Goal: Task Accomplishment & Management: Manage account settings

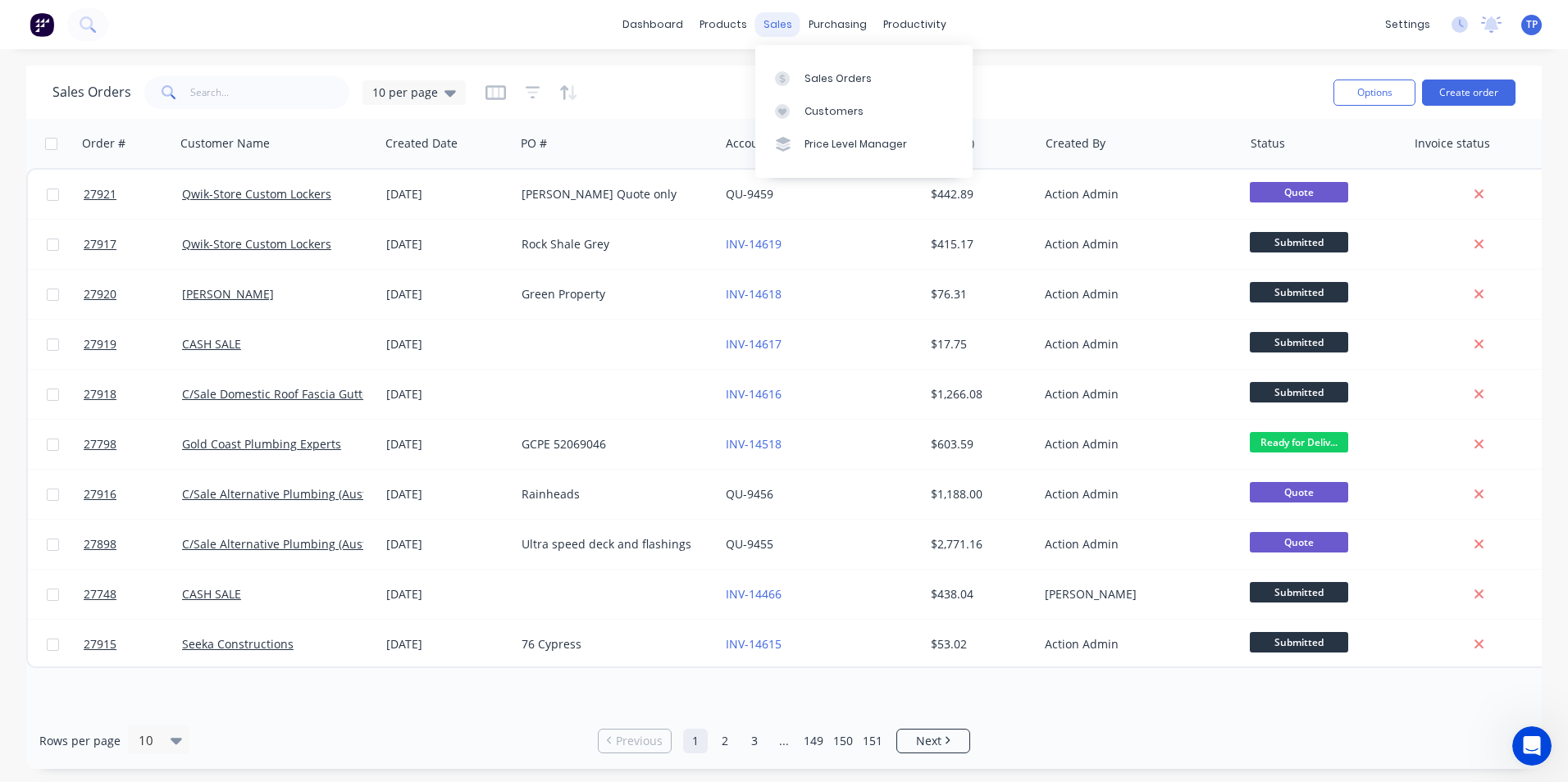
drag, startPoint x: 779, startPoint y: 23, endPoint x: 787, endPoint y: 30, distance: 10.6
click at [781, 30] on div "sales" at bounding box center [778, 24] width 45 height 25
click at [825, 78] on div "Sales Orders" at bounding box center [838, 78] width 67 height 15
click at [299, 92] on input "text" at bounding box center [271, 93] width 160 height 33
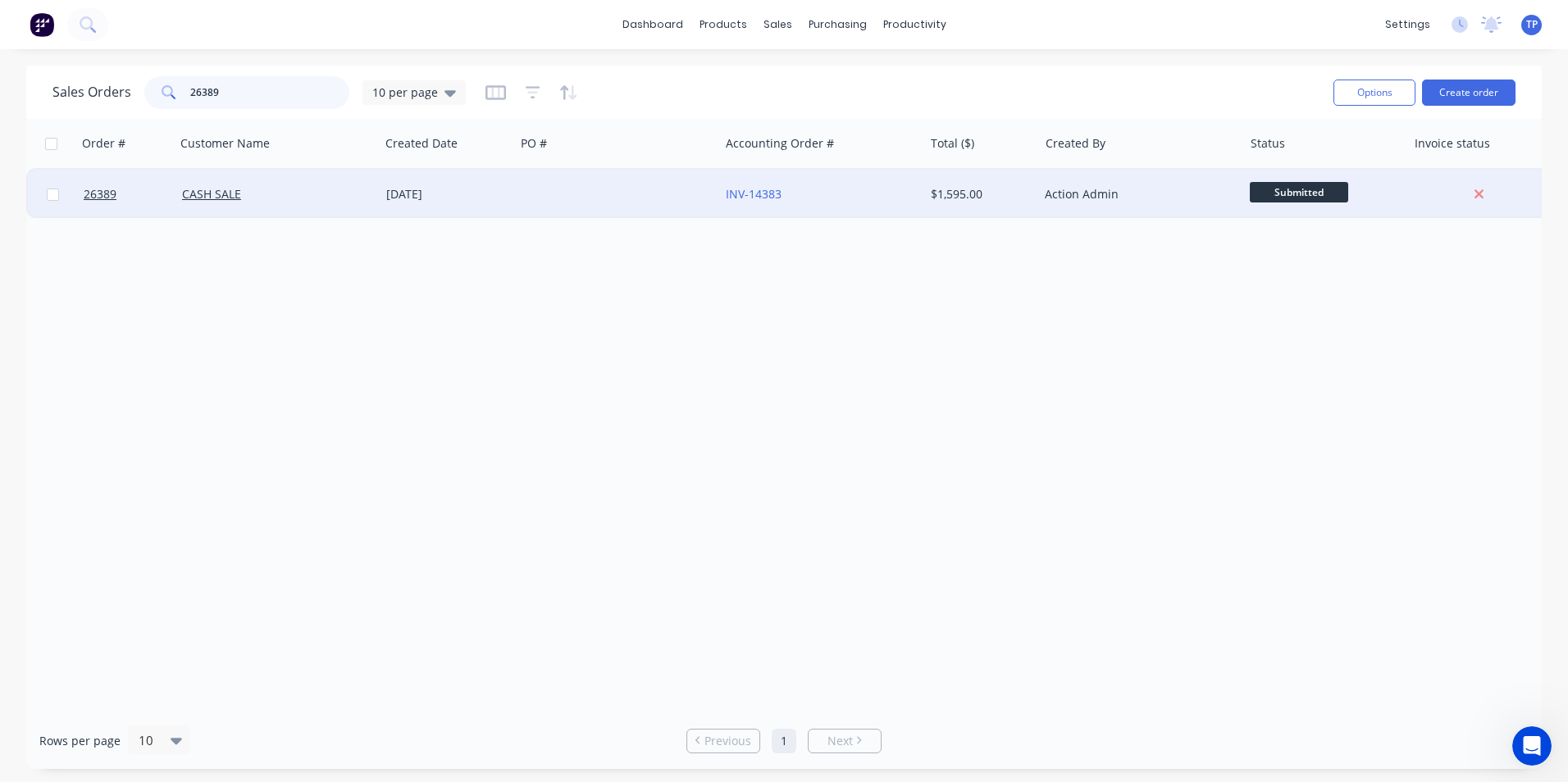
type input "26389"
click at [617, 196] on div at bounding box center [617, 194] width 204 height 49
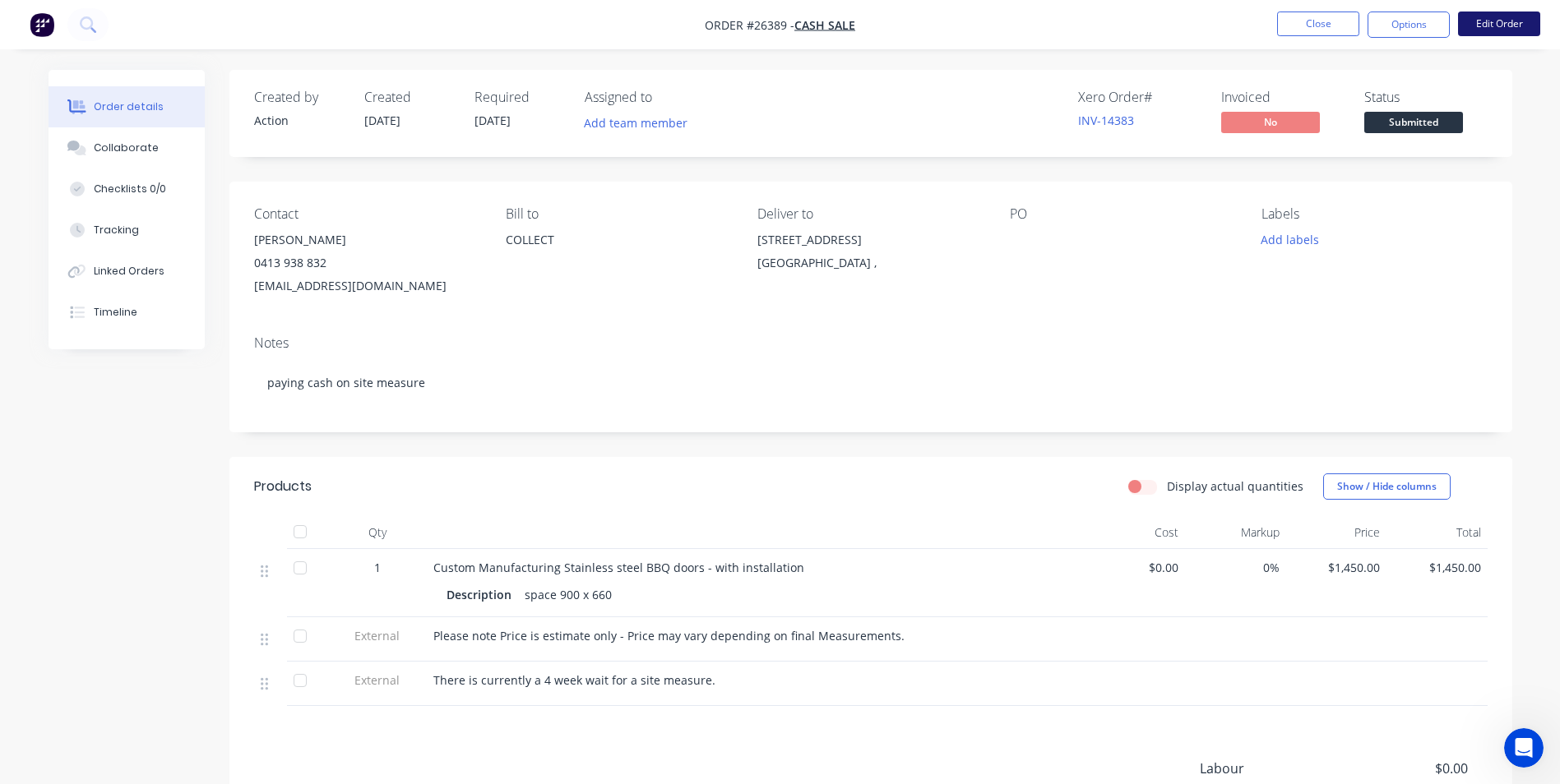
click at [1481, 14] on button "Edit Order" at bounding box center [1499, 23] width 82 height 25
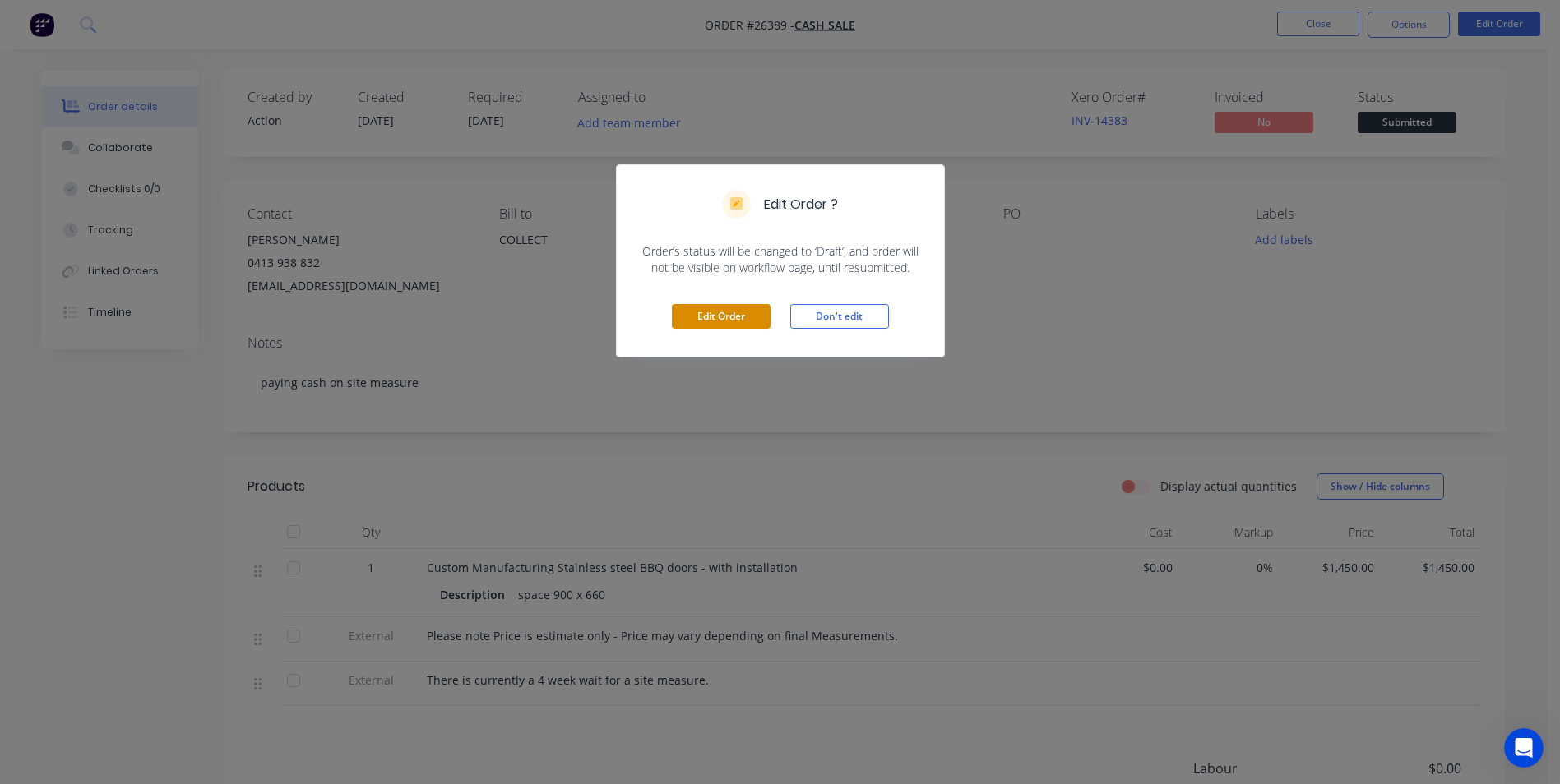
click at [762, 314] on button "Edit Order" at bounding box center [721, 316] width 98 height 25
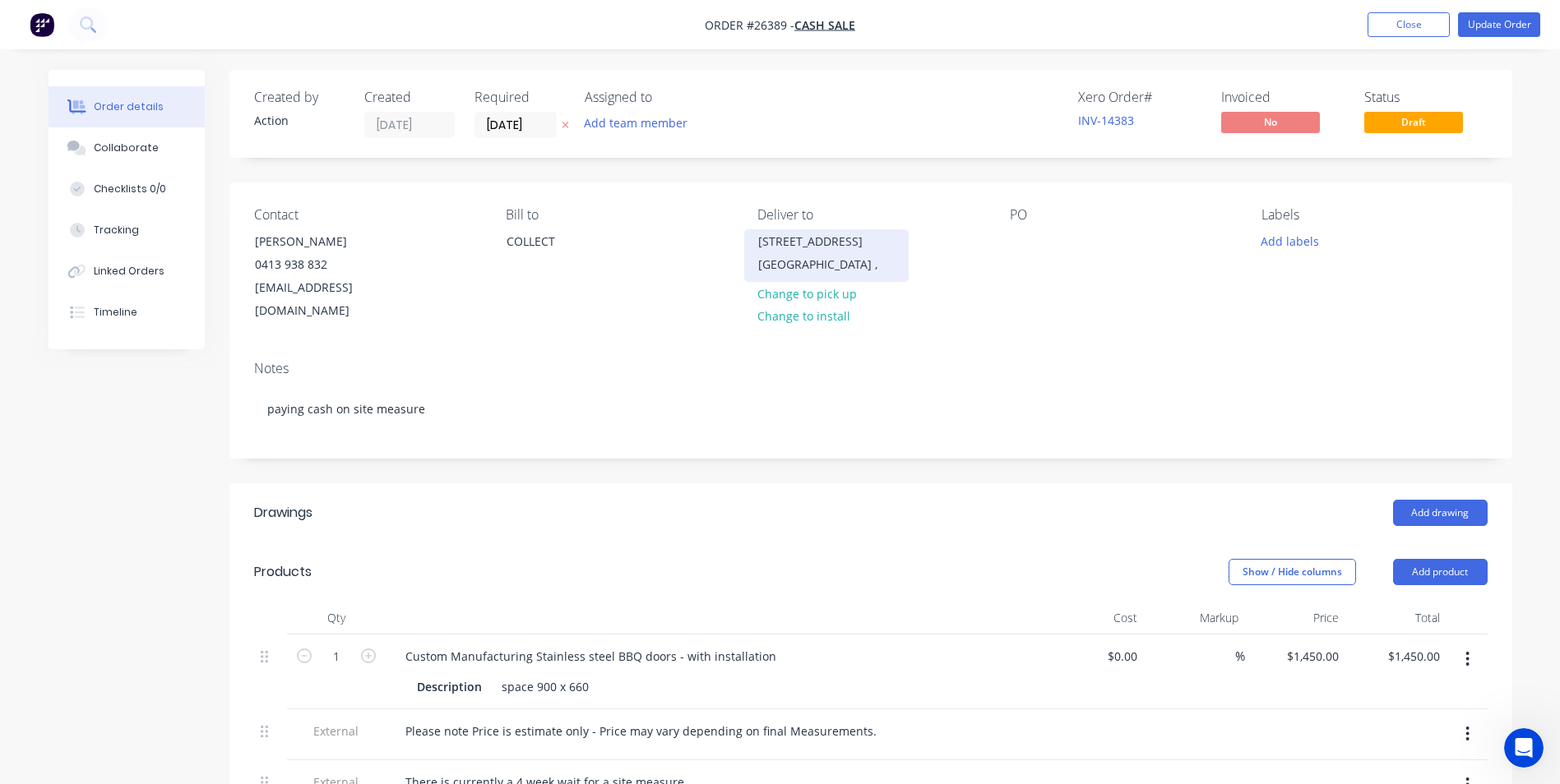
click at [814, 237] on div "[STREET_ADDRESS]" at bounding box center [827, 242] width 136 height 23
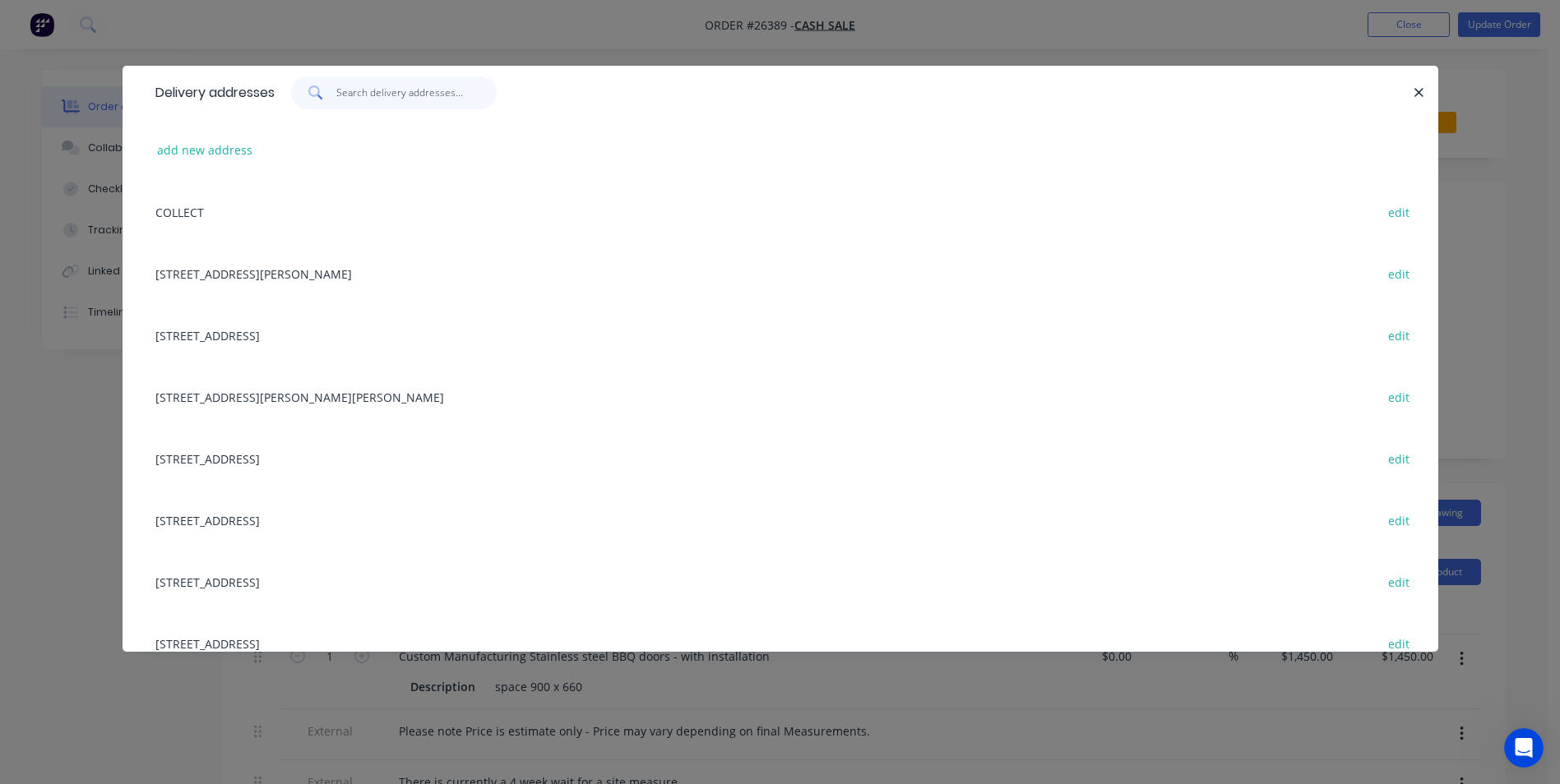
click at [441, 94] on input "text" at bounding box center [416, 93] width 161 height 33
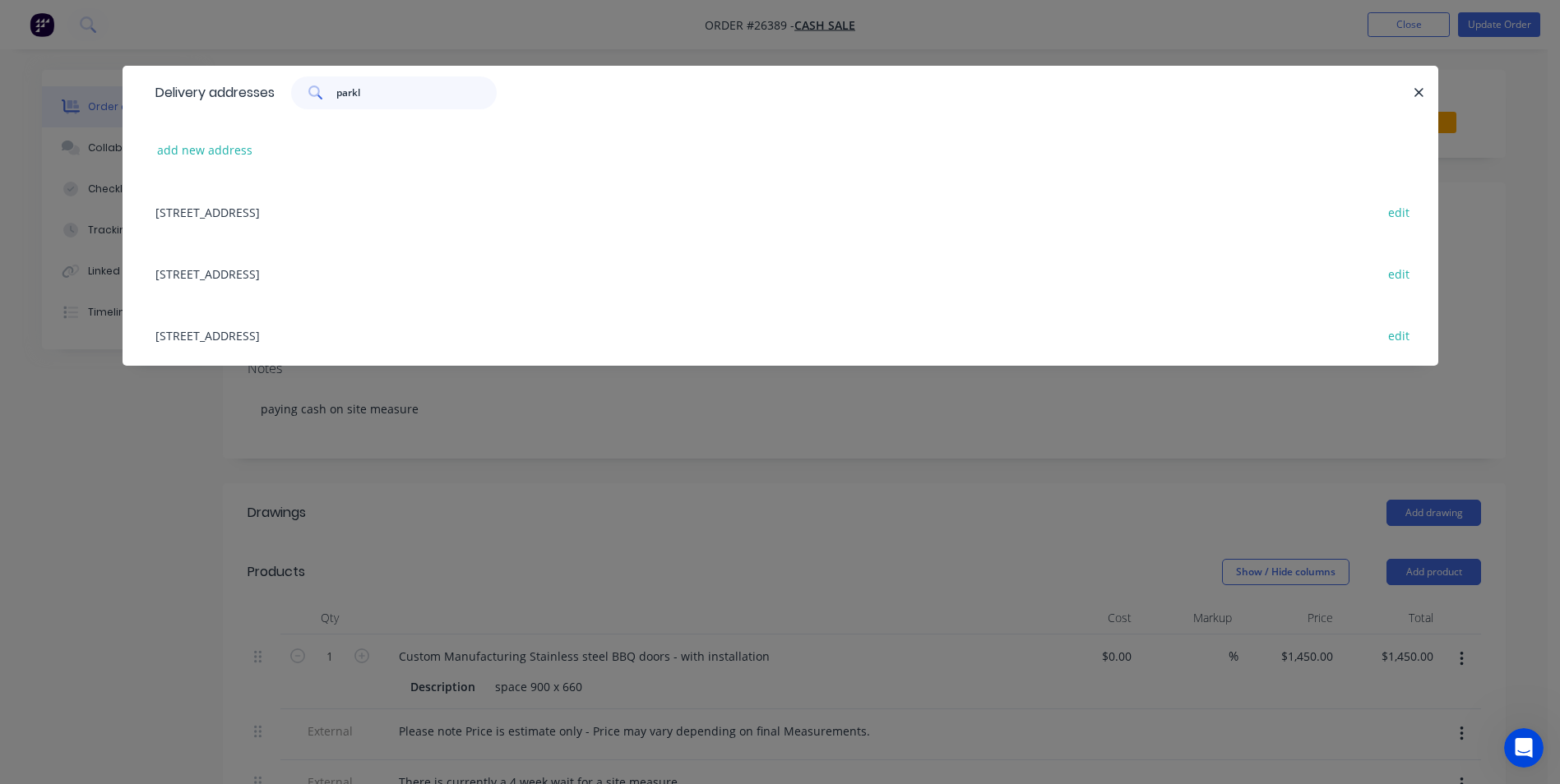
type input "parkl"
click at [231, 213] on div "[STREET_ADDRESS] edit" at bounding box center [780, 211] width 1266 height 61
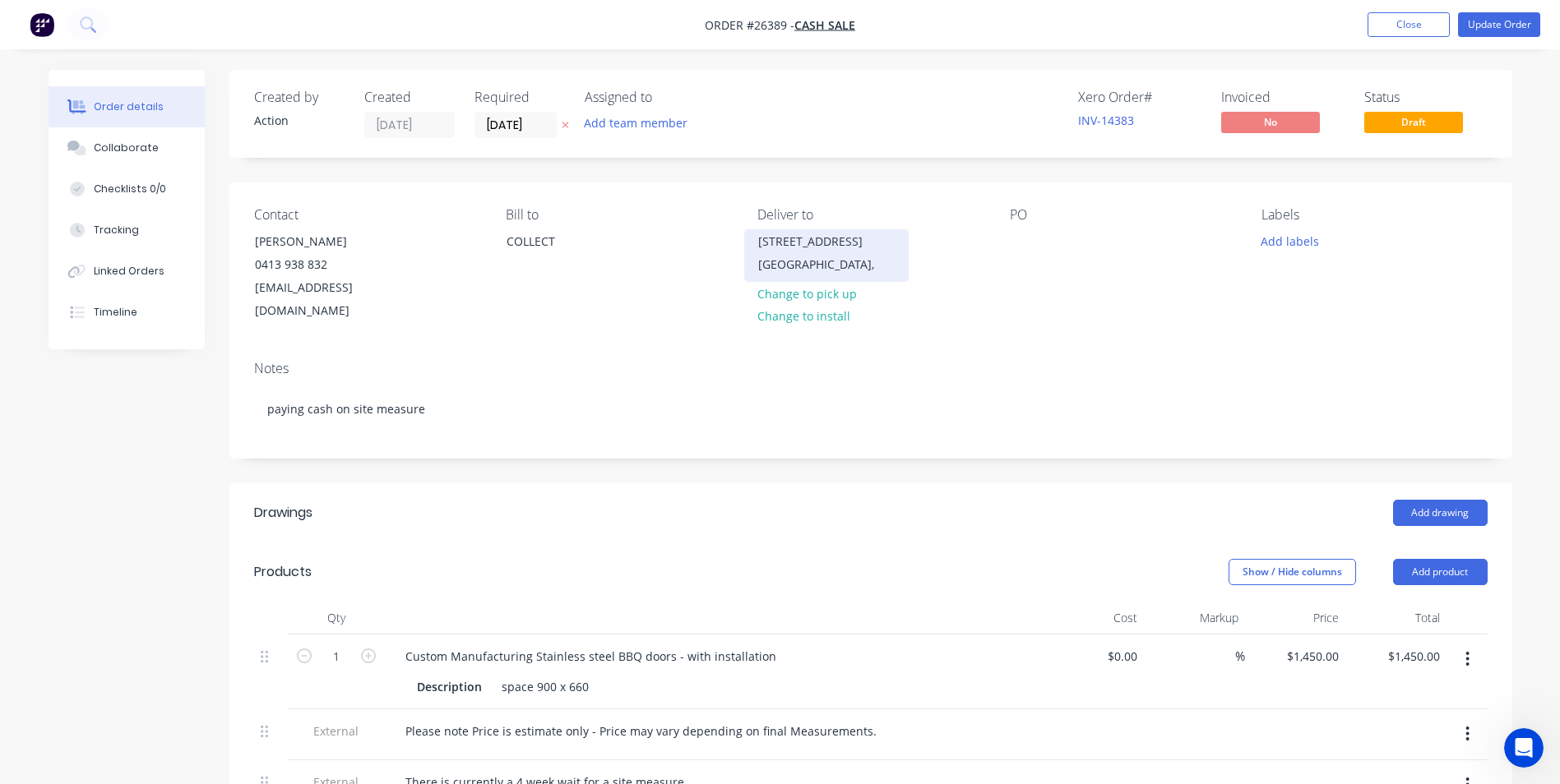
click at [876, 256] on div "[GEOGRAPHIC_DATA]," at bounding box center [827, 264] width 136 height 23
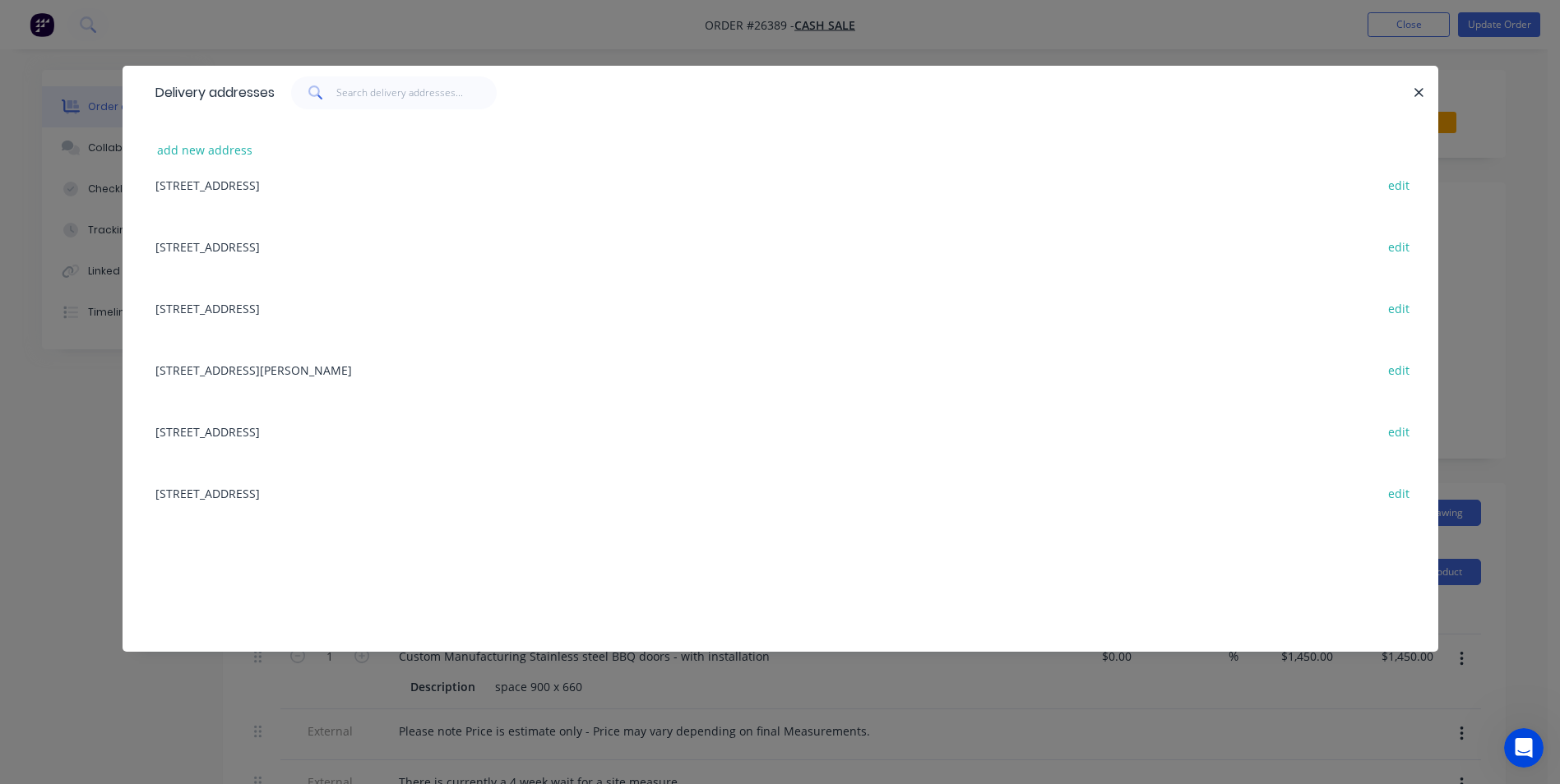
scroll to position [82, 0]
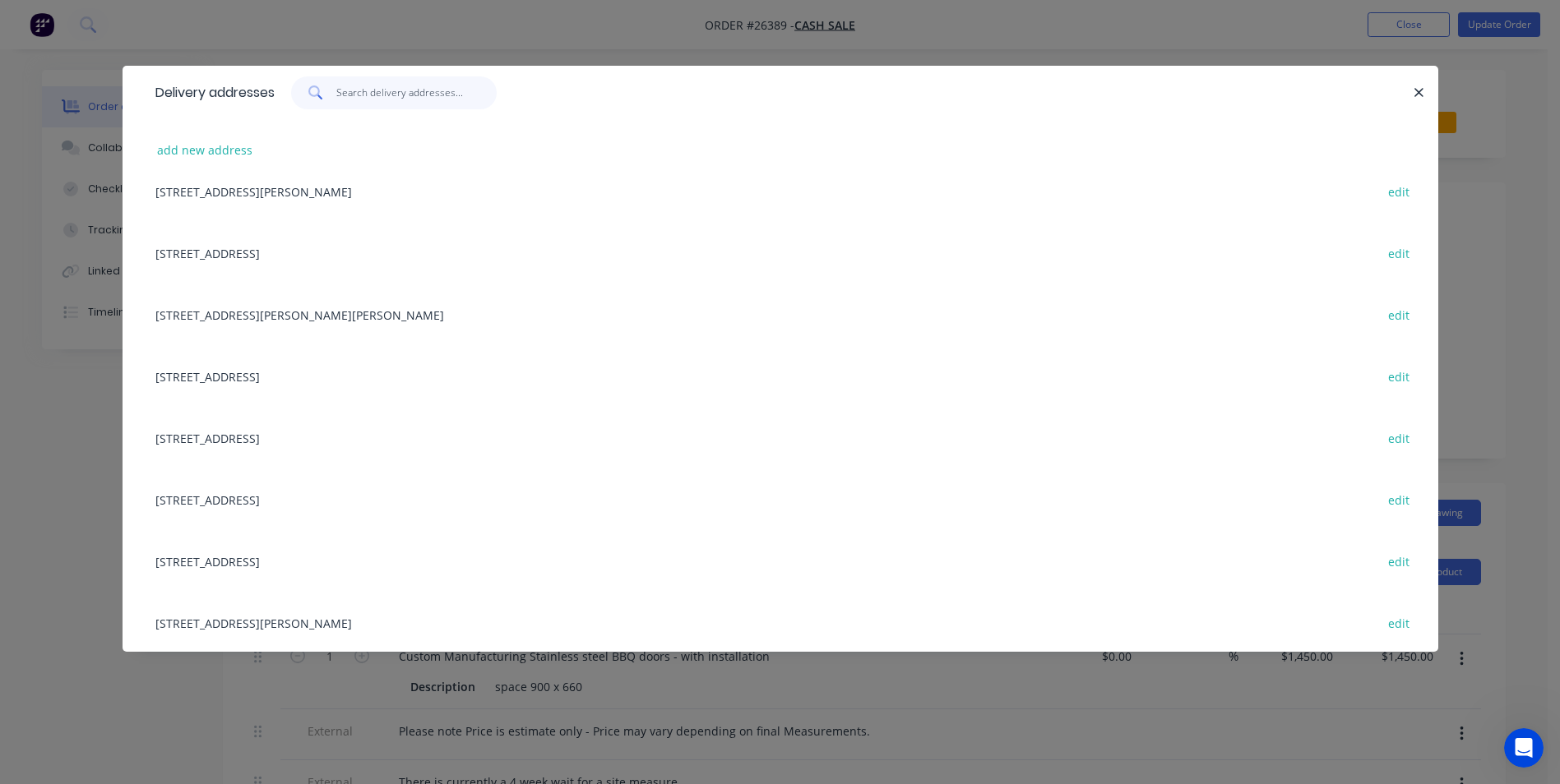
click at [363, 96] on input "text" at bounding box center [416, 93] width 161 height 33
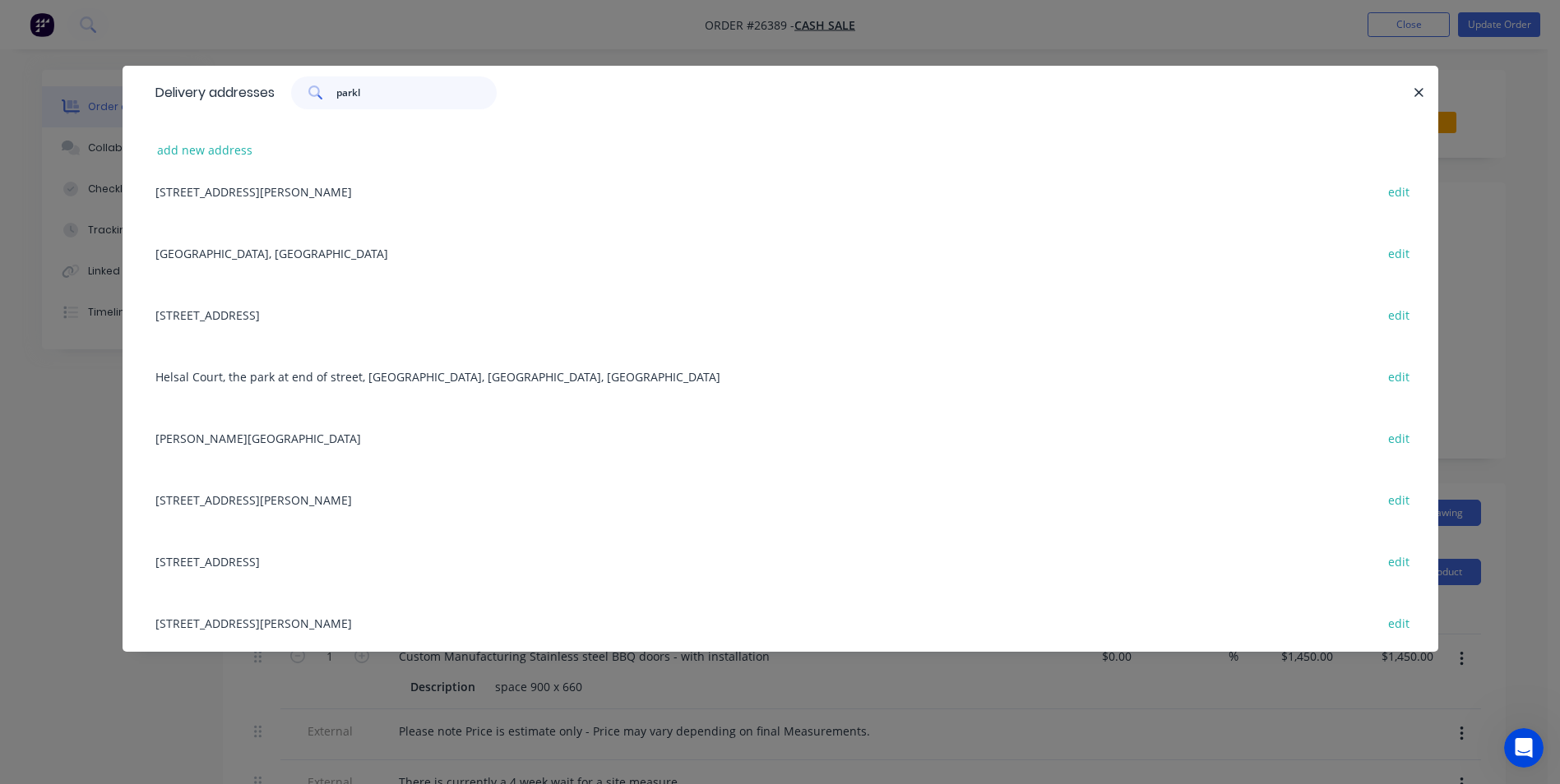
scroll to position [0, 0]
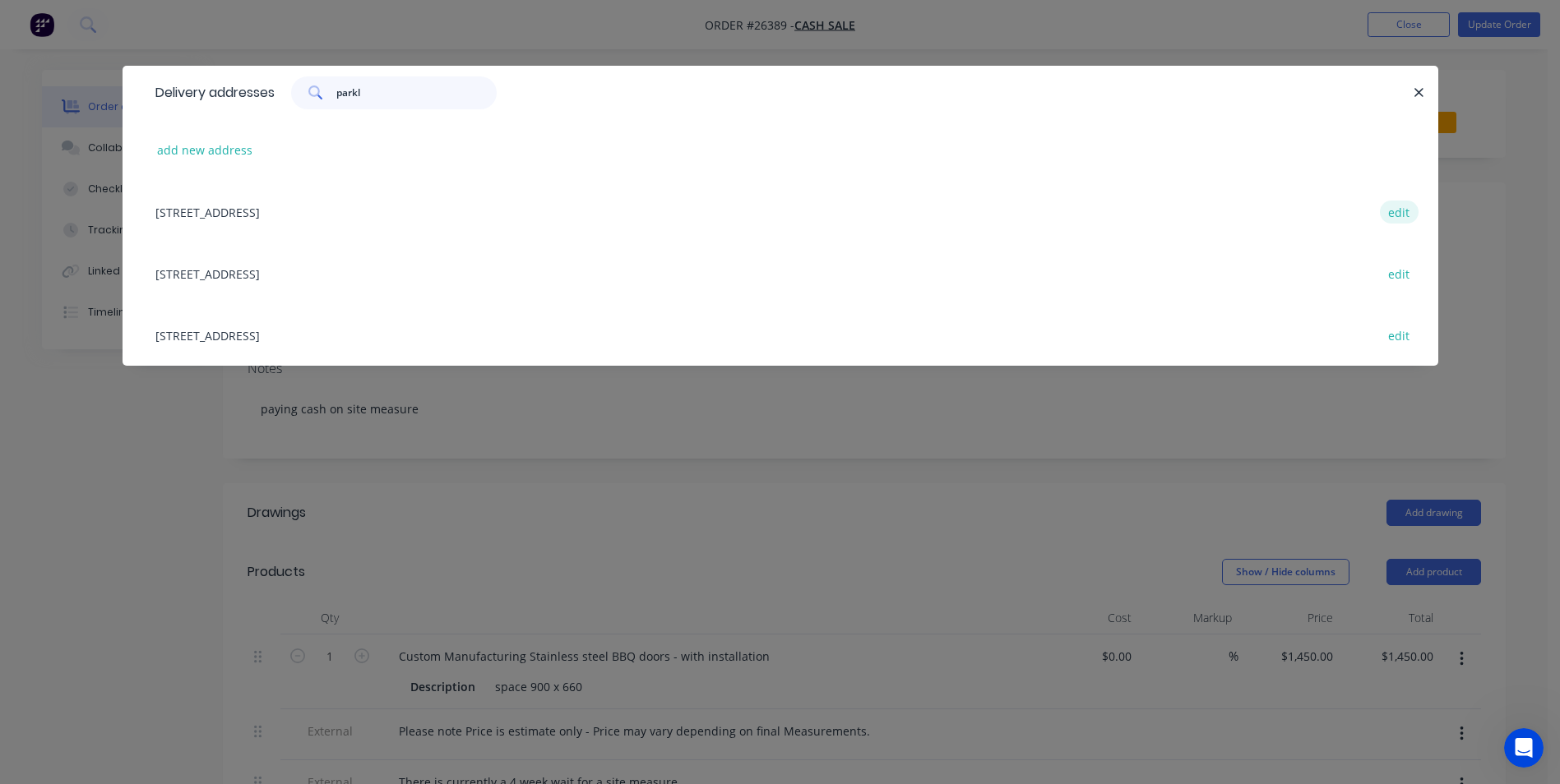
type input "parkl"
click at [1405, 210] on button "edit" at bounding box center [1399, 212] width 39 height 22
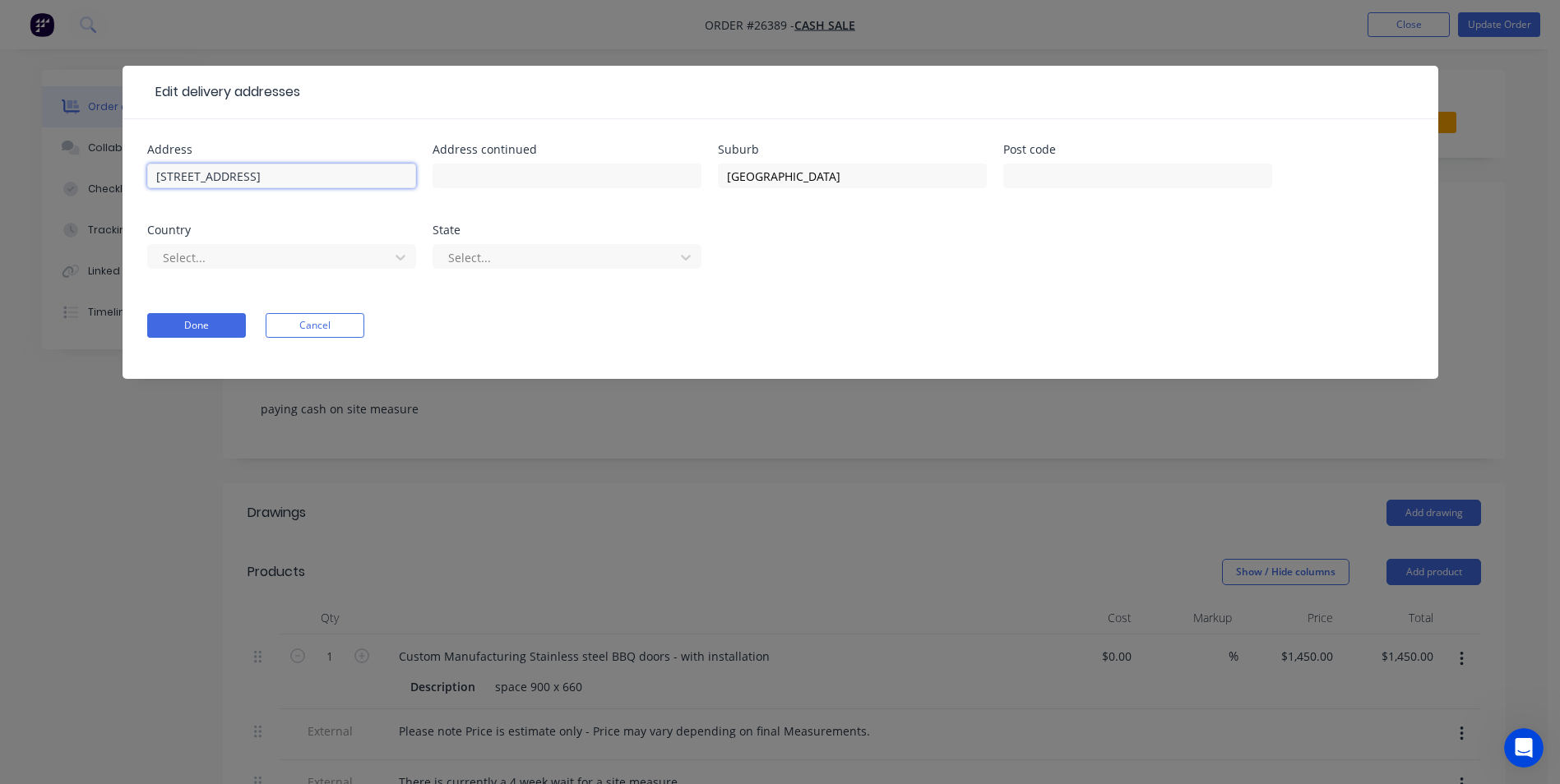
click at [212, 176] on input "[STREET_ADDRESS]" at bounding box center [281, 175] width 269 height 25
click at [257, 170] on input "[STREET_ADDRESS]" at bounding box center [281, 175] width 269 height 25
type input "[STREET_ADDRESS]"
click at [830, 179] on input "[GEOGRAPHIC_DATA]" at bounding box center [852, 175] width 269 height 25
type input "S"
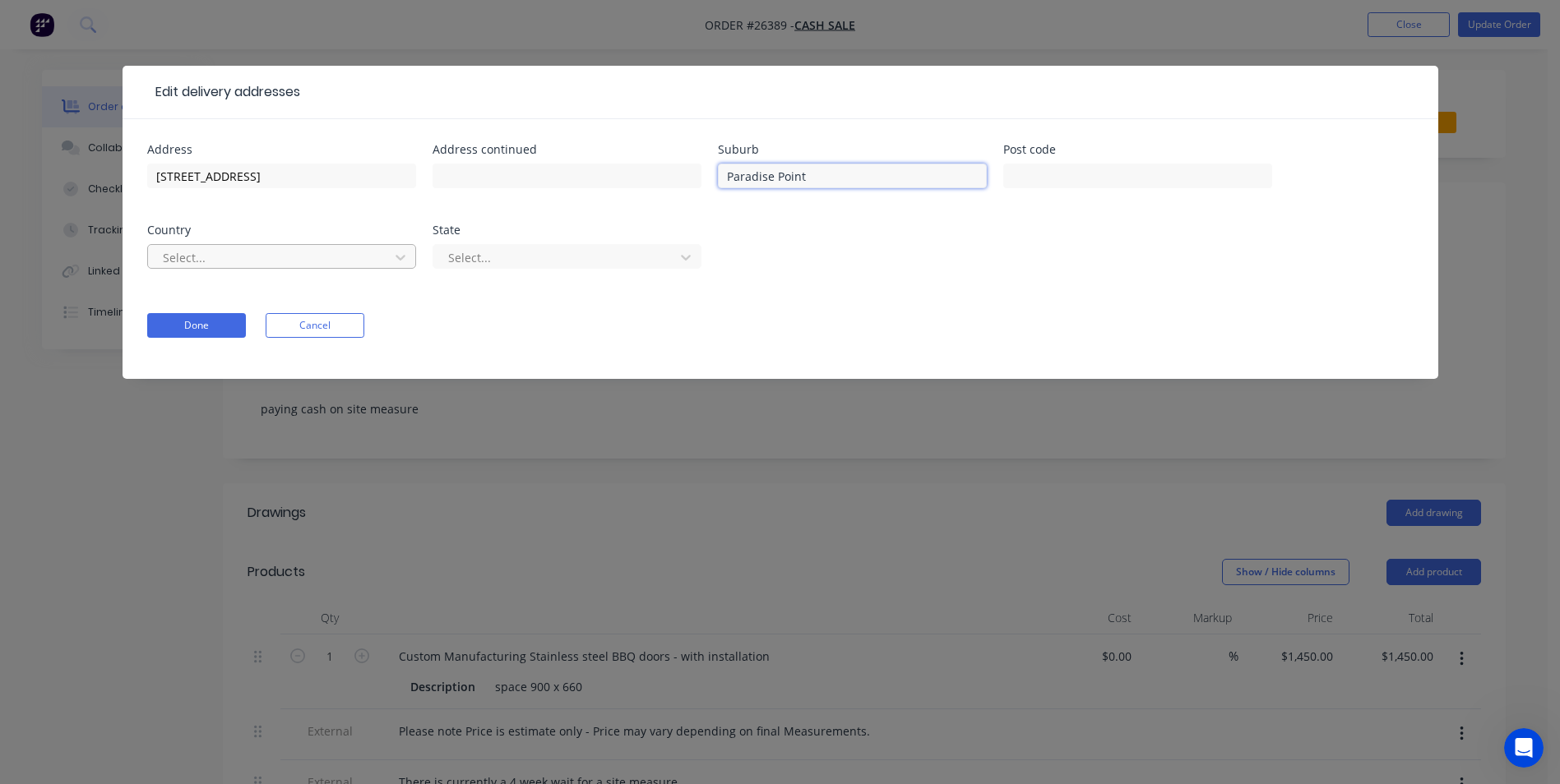
type input "Paradise Point"
click at [283, 251] on div at bounding box center [271, 258] width 219 height 21
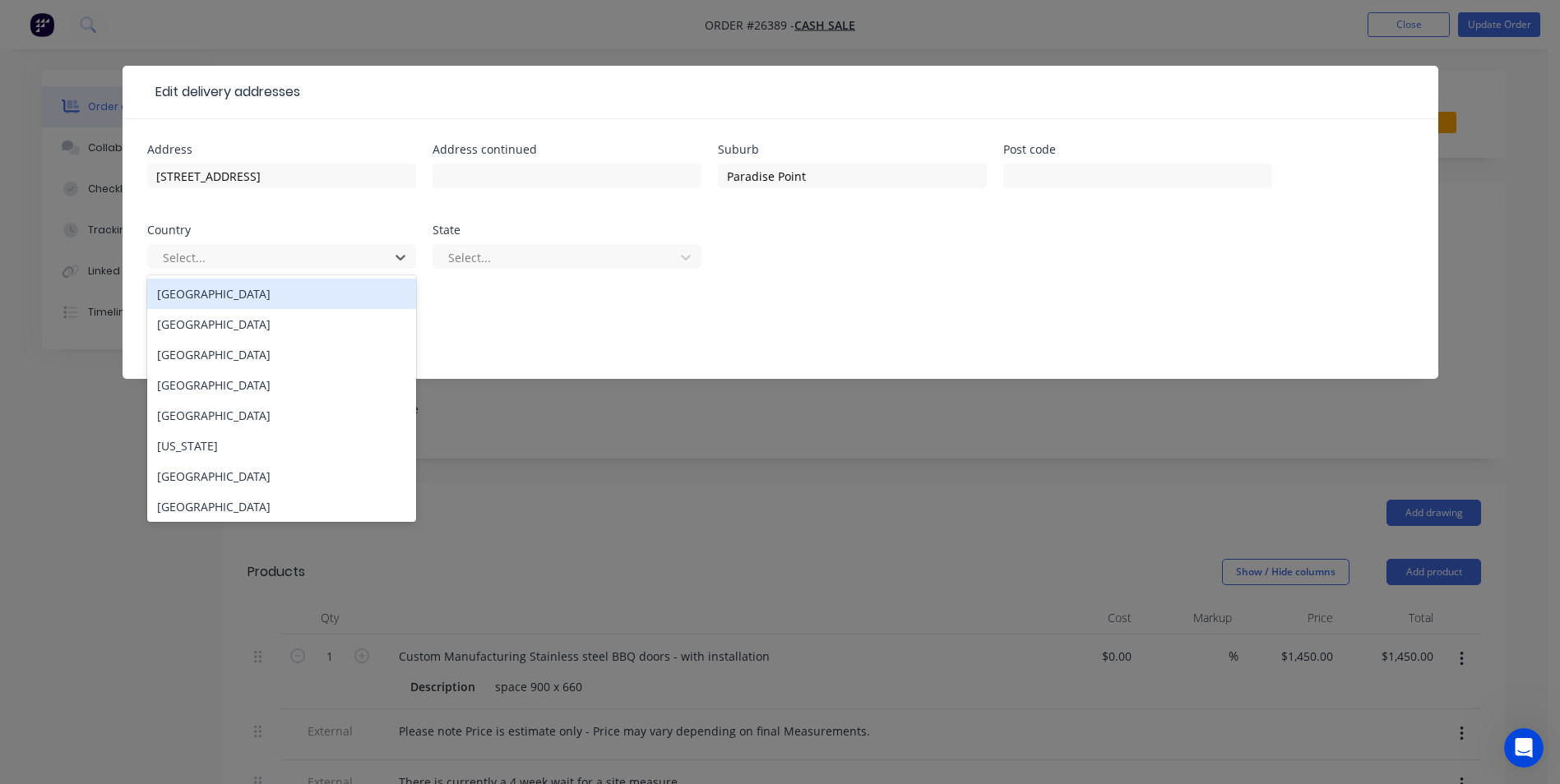
click at [320, 294] on div "[GEOGRAPHIC_DATA]" at bounding box center [281, 294] width 269 height 30
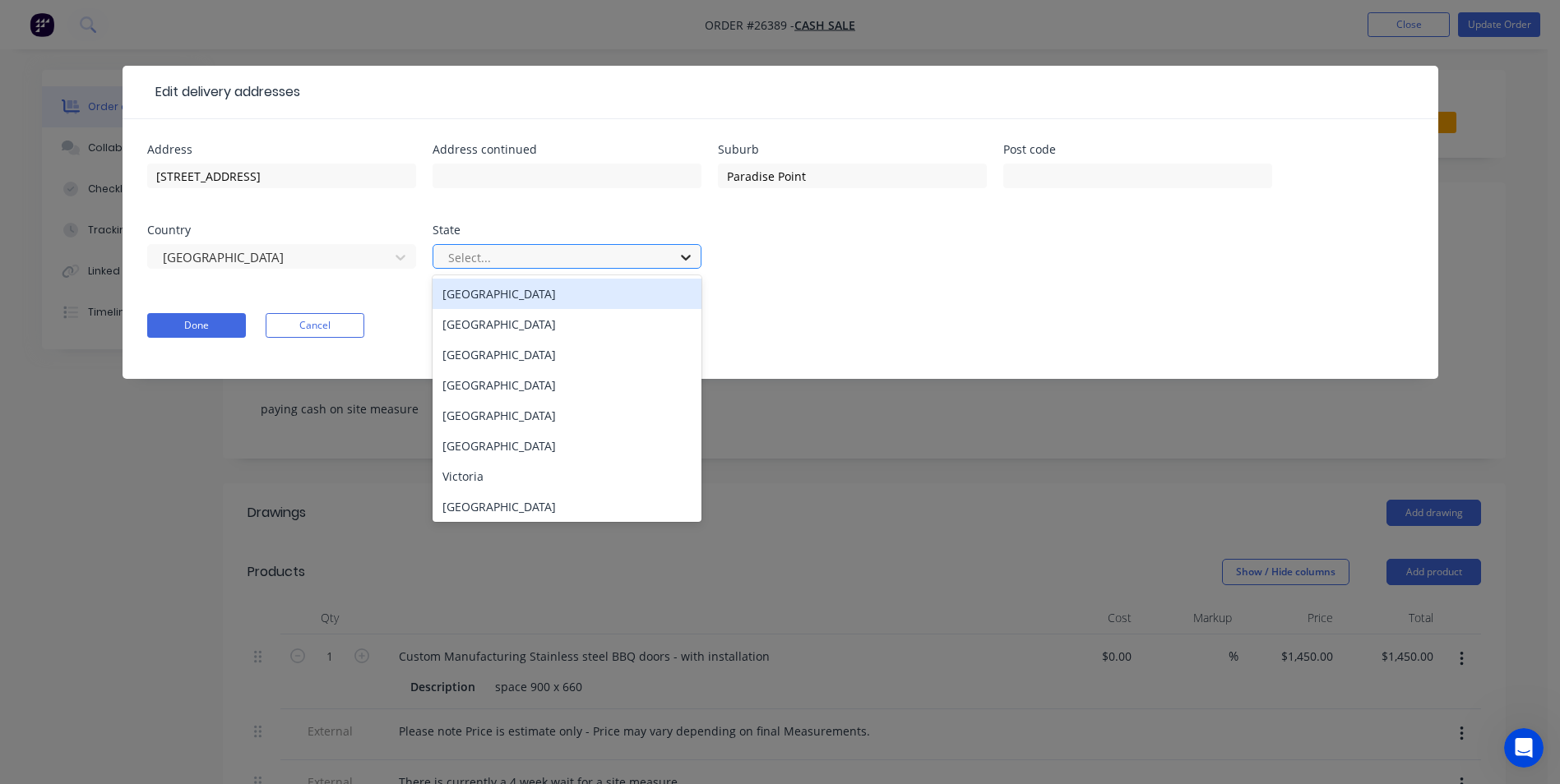
click at [675, 258] on div at bounding box center [686, 257] width 29 height 26
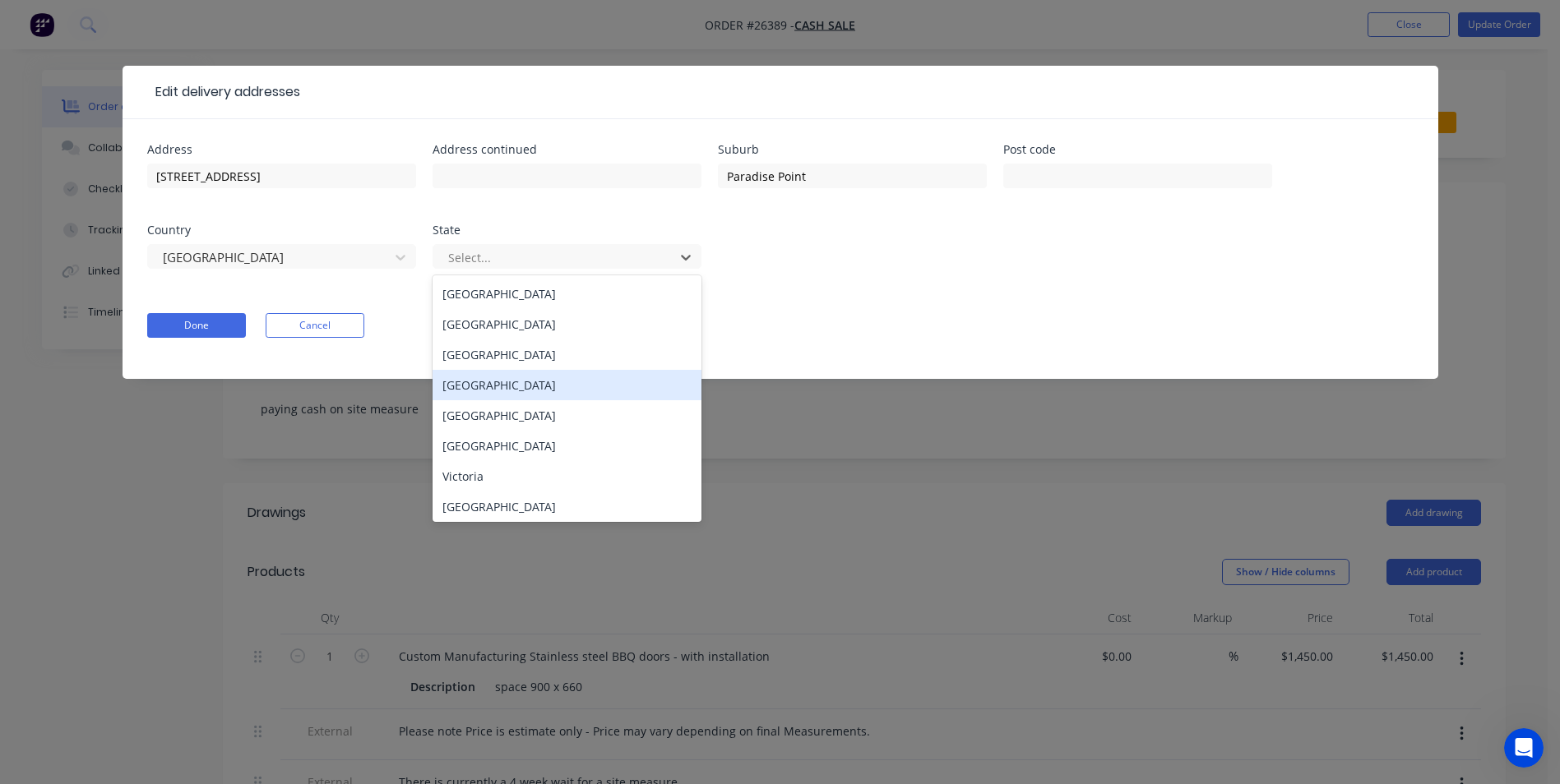
click at [512, 381] on div "[GEOGRAPHIC_DATA]" at bounding box center [567, 384] width 269 height 30
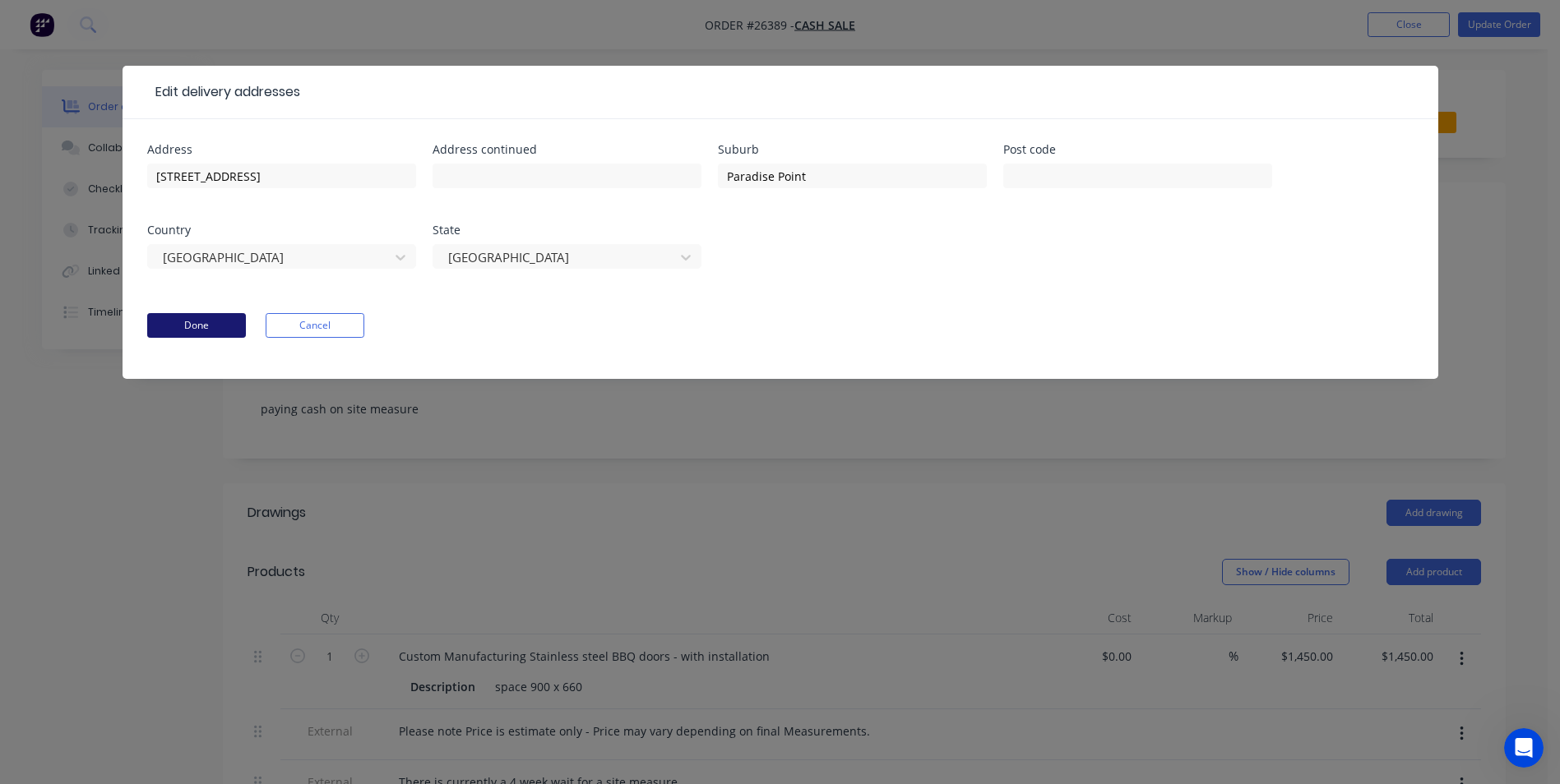
click at [212, 323] on button "Done" at bounding box center [196, 326] width 98 height 25
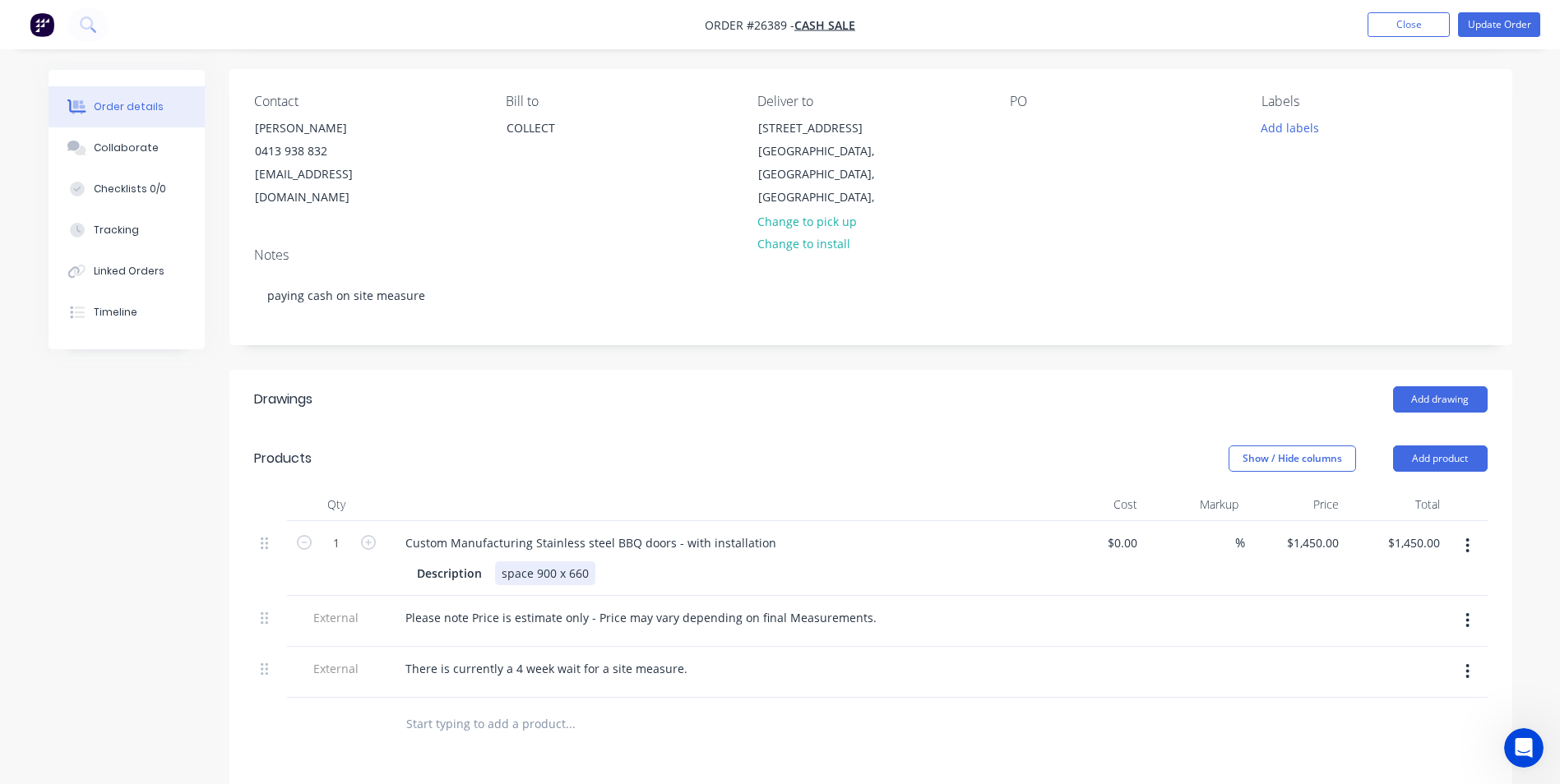
scroll to position [411, 0]
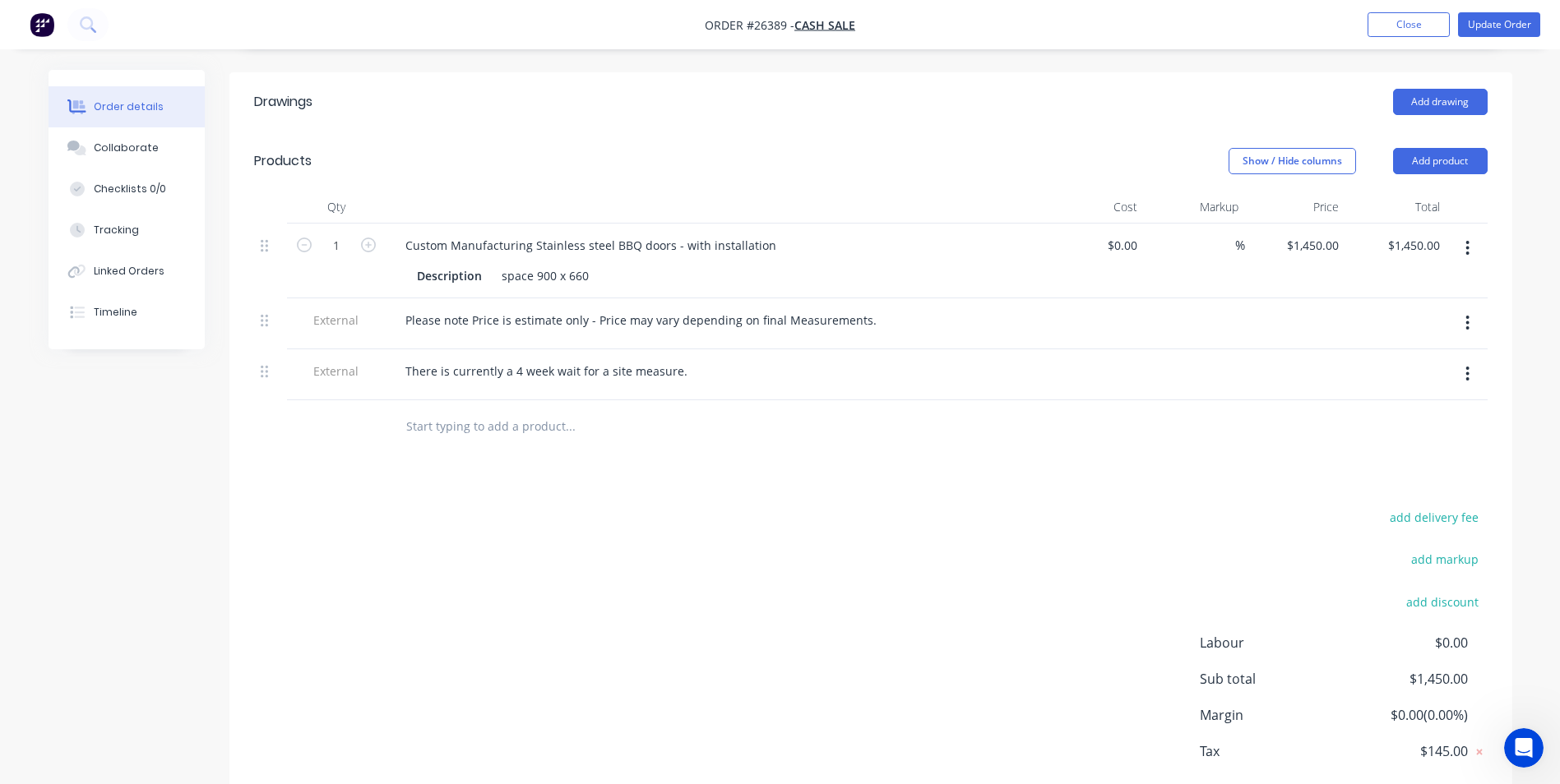
click at [1470, 308] on button "button" at bounding box center [1468, 323] width 39 height 29
click at [1368, 387] on div "Delete" at bounding box center [1410, 399] width 127 height 24
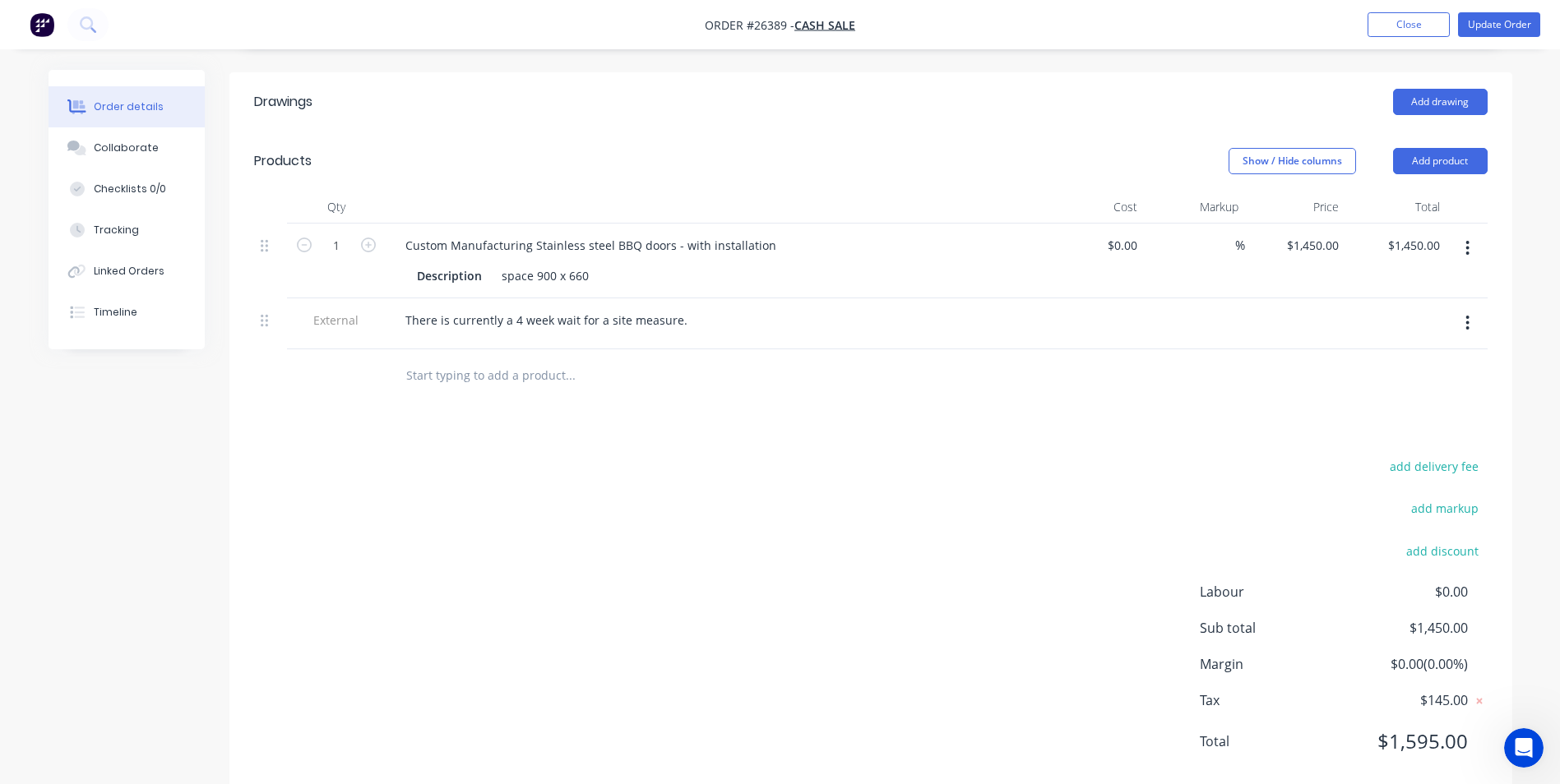
click at [1462, 308] on button "button" at bounding box center [1468, 323] width 39 height 29
click at [1376, 387] on div "Delete" at bounding box center [1410, 399] width 127 height 24
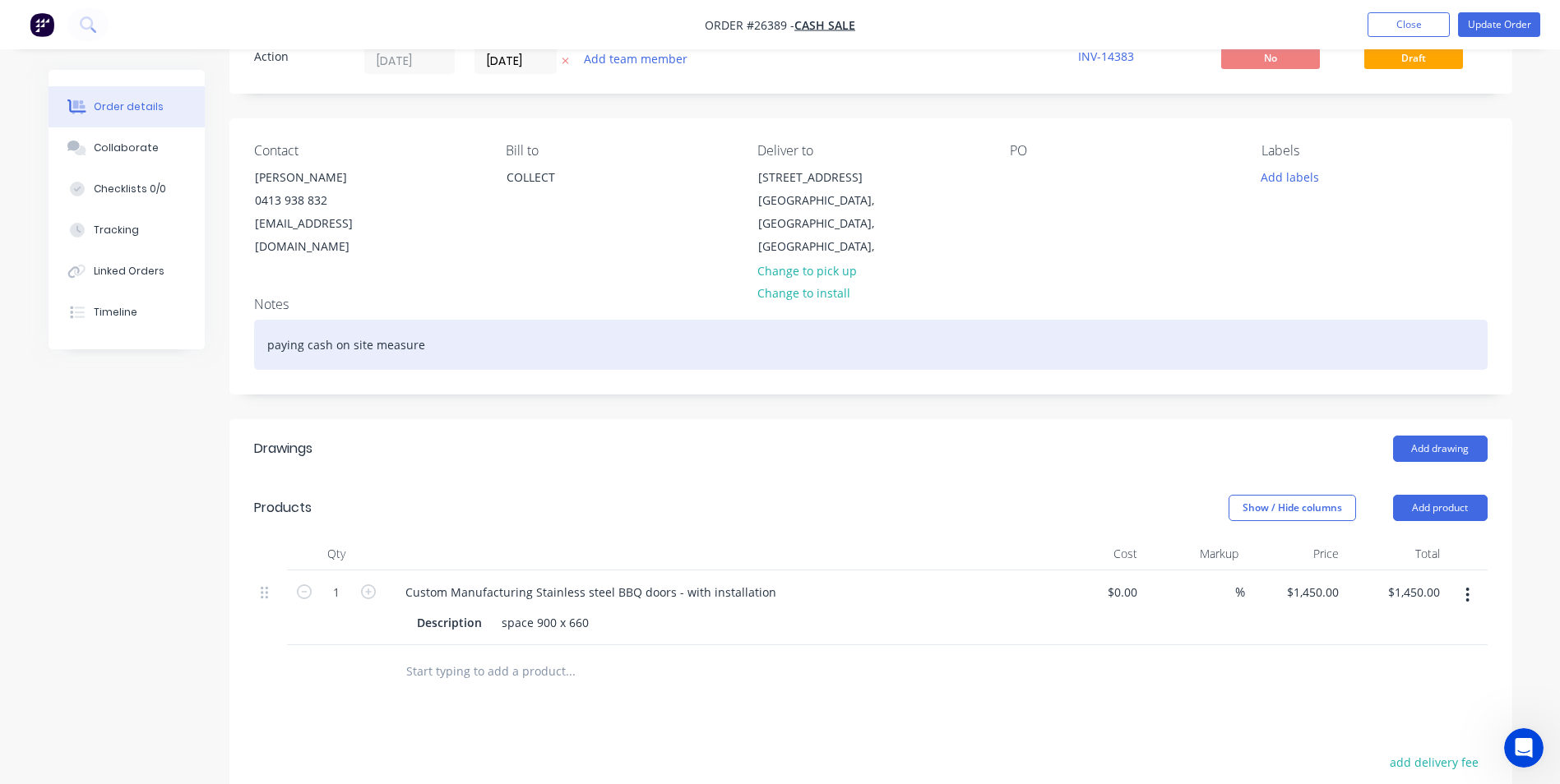
scroll to position [46, 0]
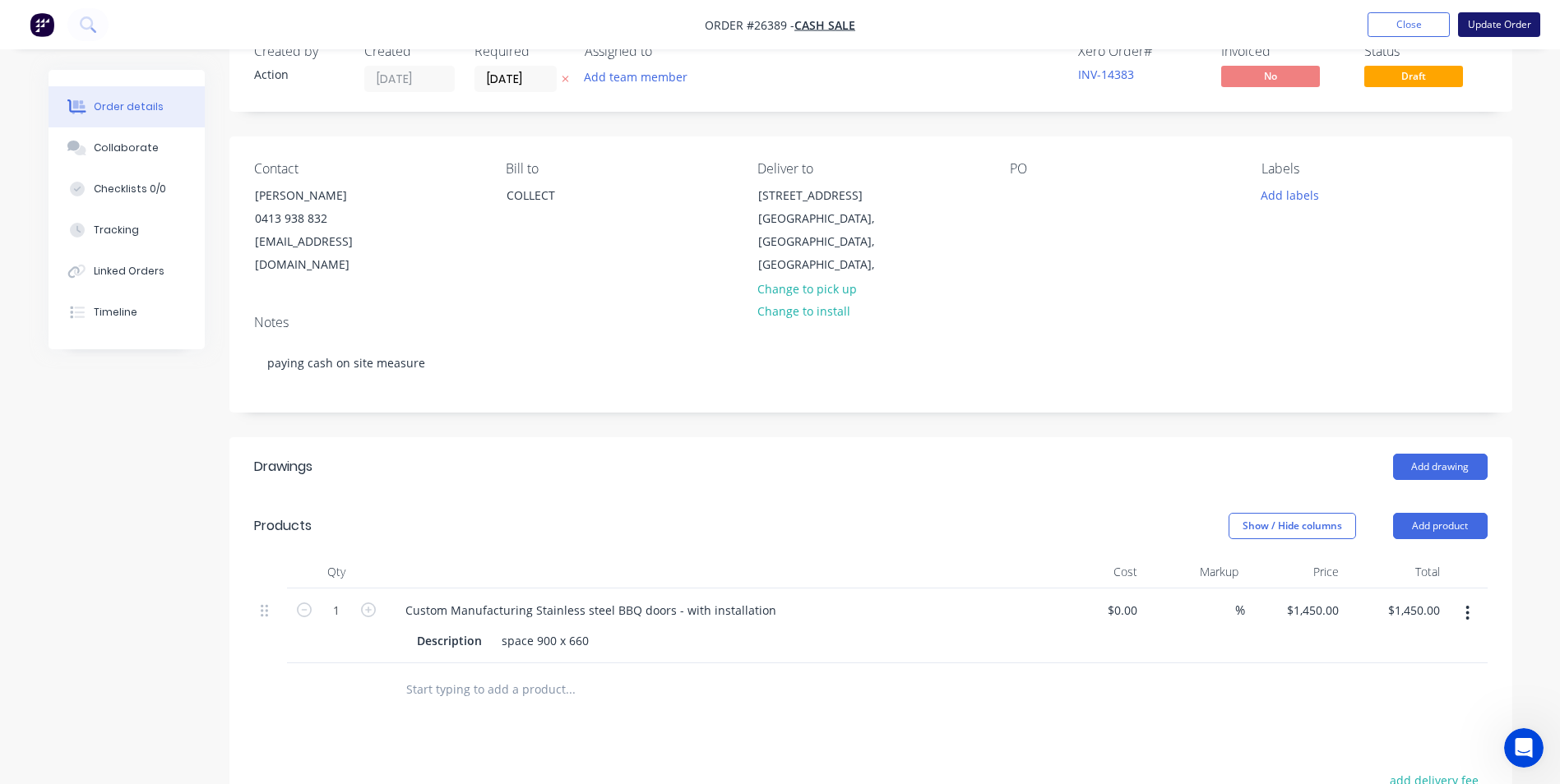
click at [1472, 26] on button "Update Order" at bounding box center [1499, 24] width 82 height 25
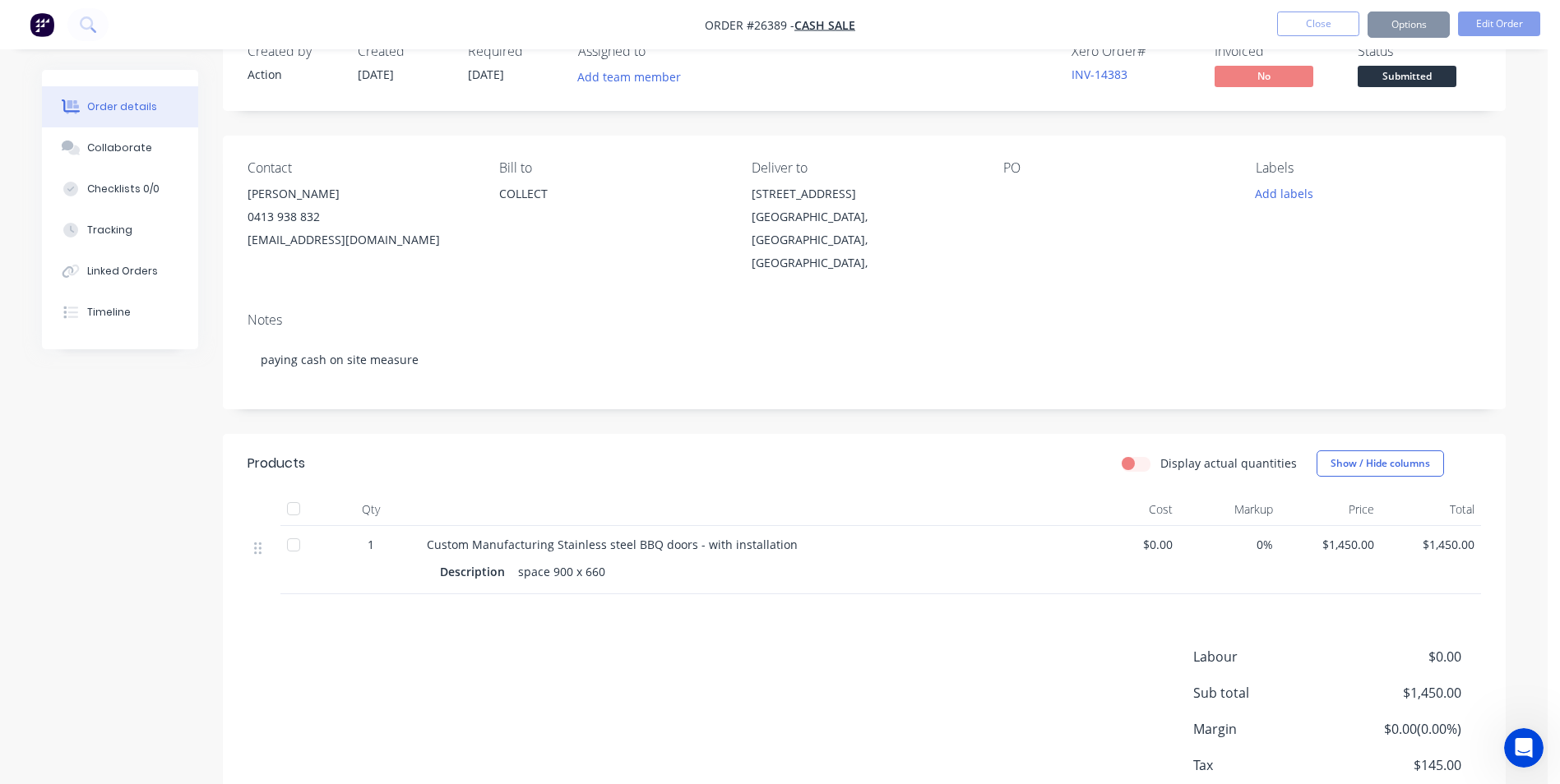
scroll to position [0, 0]
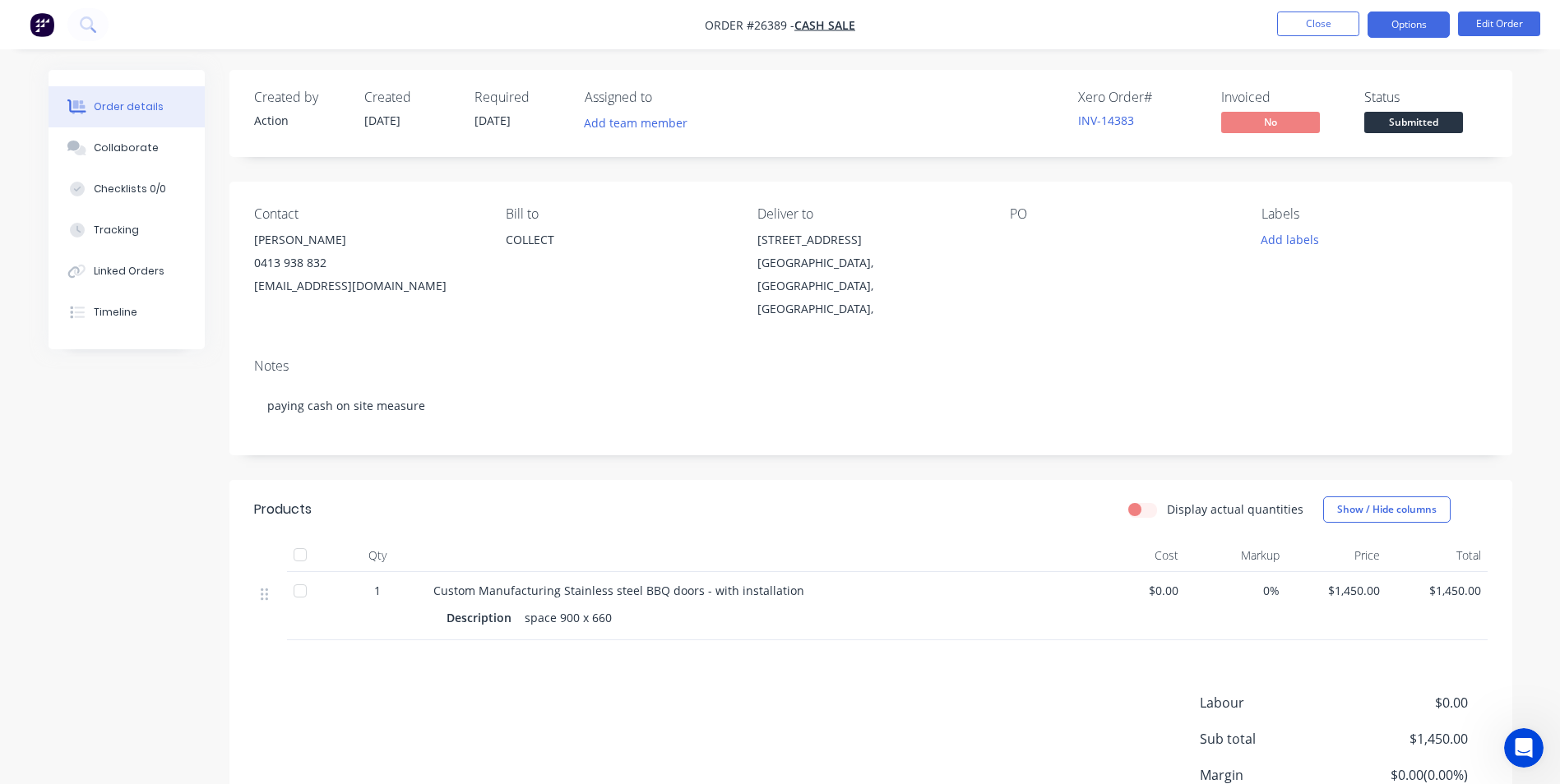
click at [1422, 30] on button "Options" at bounding box center [1408, 24] width 82 height 26
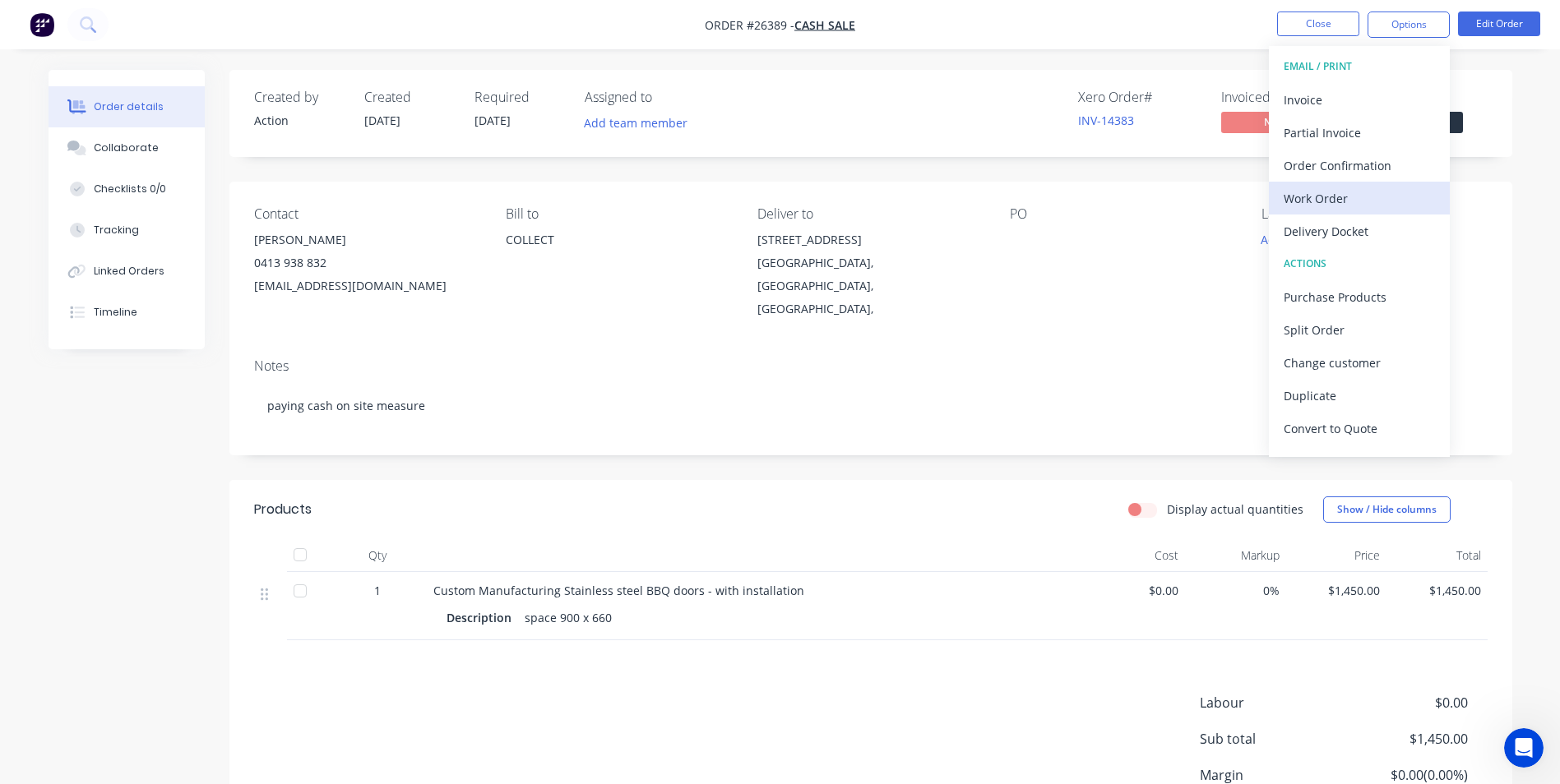
click at [1303, 200] on div "Work Order" at bounding box center [1359, 199] width 151 height 24
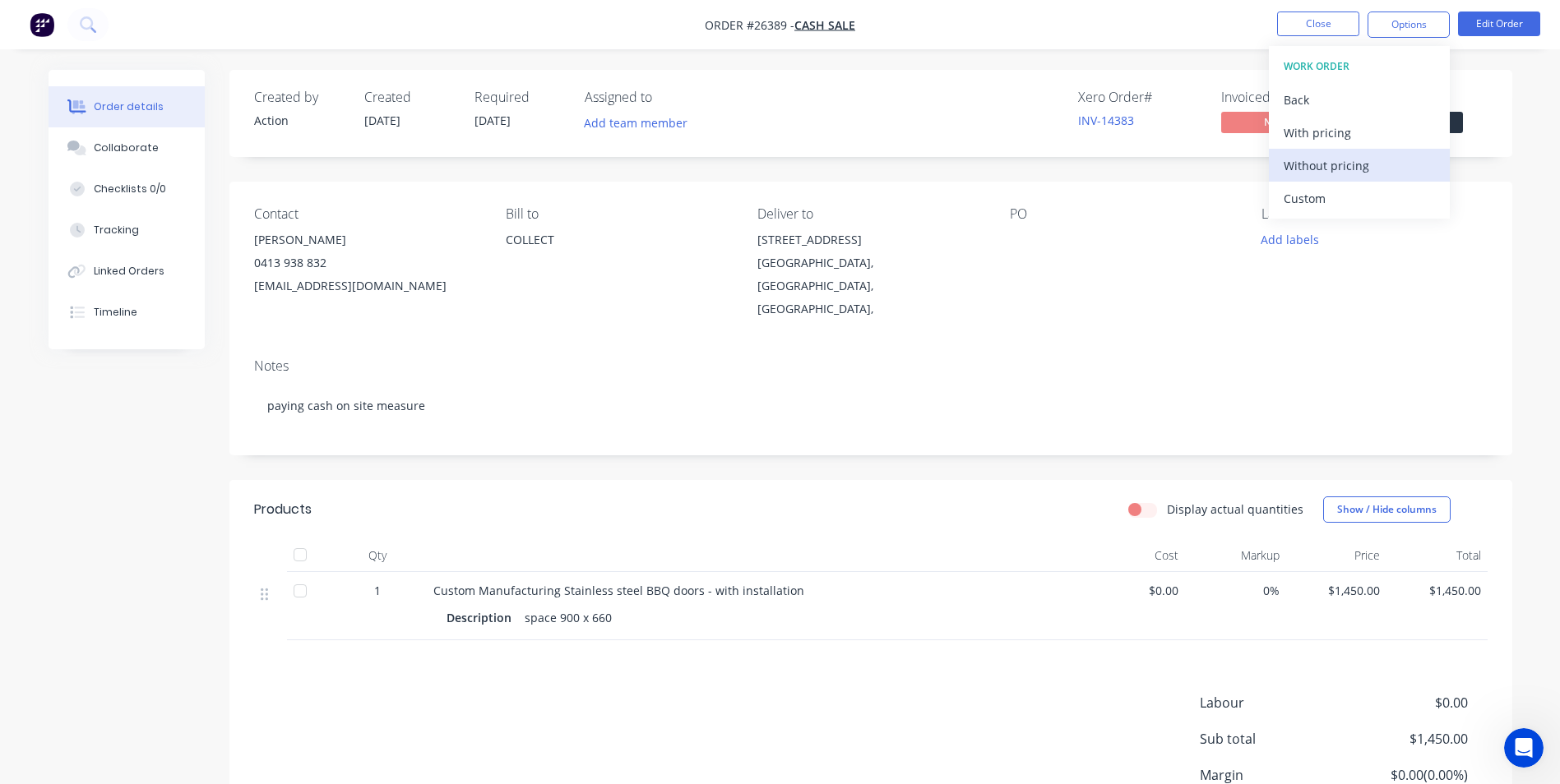
click at [1329, 167] on div "Without pricing" at bounding box center [1359, 166] width 151 height 24
click at [136, 460] on div "Created by Action Created [DATE] Required [DATE] Assigned to Add team member Xe…" at bounding box center [780, 502] width 1464 height 863
